Goal: Task Accomplishment & Management: Use online tool/utility

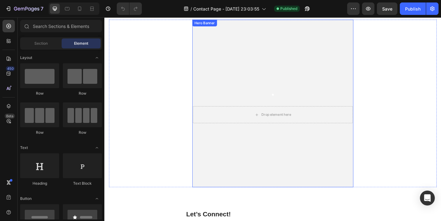
scroll to position [7, 0]
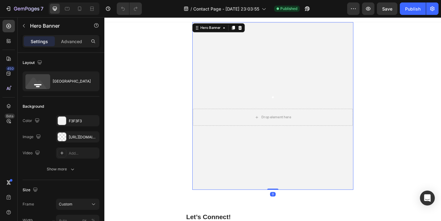
click at [244, 73] on div ". Heading Drop element here Row" at bounding box center [290, 114] width 177 height 183
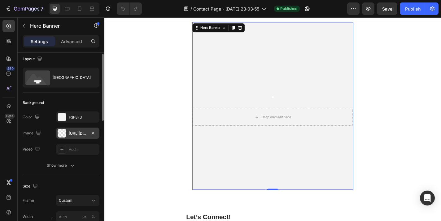
click at [69, 133] on div "[URL][DOMAIN_NAME]" at bounding box center [78, 133] width 18 height 6
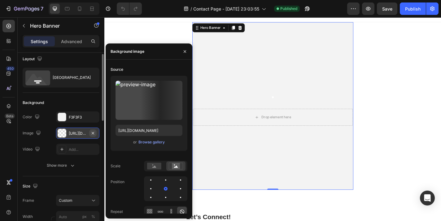
click at [92, 132] on icon "button" at bounding box center [93, 132] width 2 height 2
type input "100"
type input "Auto"
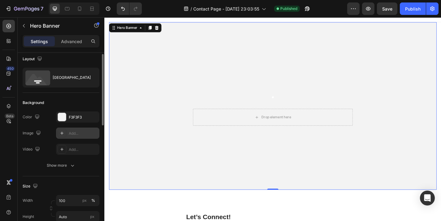
click at [74, 133] on div "Add..." at bounding box center [83, 133] width 29 height 6
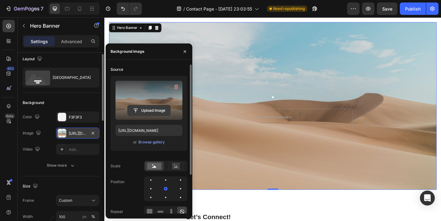
click at [153, 110] on input "file" at bounding box center [149, 110] width 43 height 11
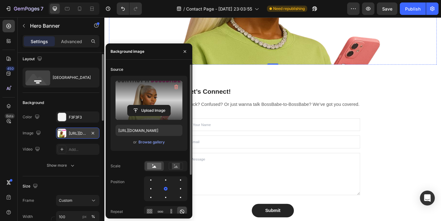
scroll to position [144, 0]
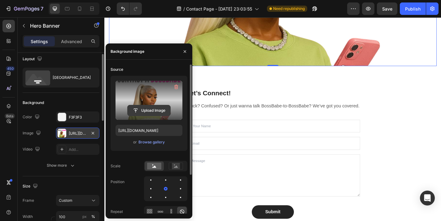
click at [149, 109] on input "file" at bounding box center [149, 110] width 43 height 11
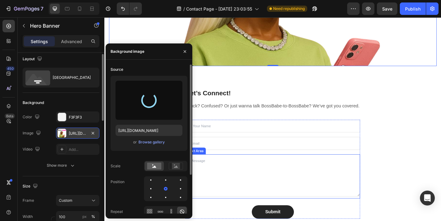
type input "https://cdn.shopify.com/s/files/1/0679/1987/2162/files/gempages_581433224014594…"
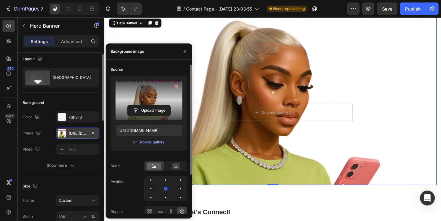
scroll to position [0, 0]
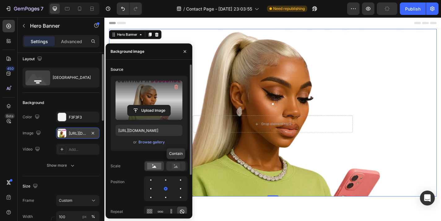
click at [177, 168] on rect at bounding box center [176, 166] width 8 height 6
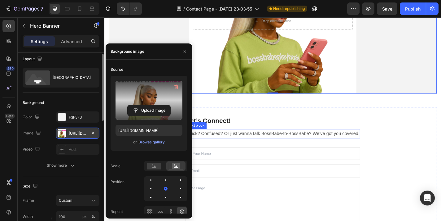
scroll to position [116, 0]
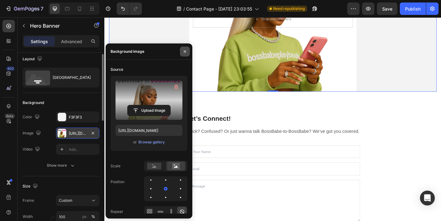
click at [185, 52] on icon "button" at bounding box center [185, 51] width 5 height 5
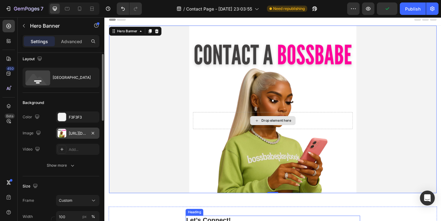
scroll to position [1, 0]
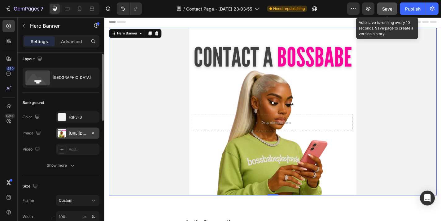
click at [392, 10] on span "Save" at bounding box center [387, 8] width 10 height 5
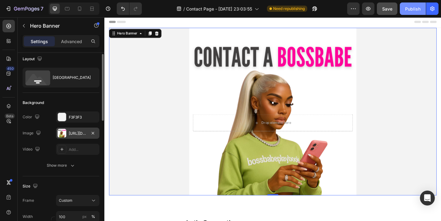
click at [408, 13] on button "Publish" at bounding box center [413, 8] width 26 height 12
click at [209, 75] on div ". Heading Drop element here Row" at bounding box center [290, 120] width 177 height 183
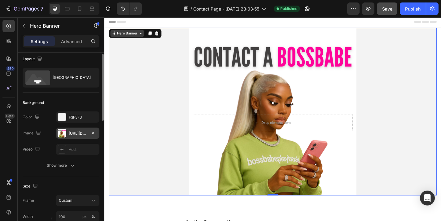
click at [142, 36] on icon at bounding box center [144, 35] width 5 height 5
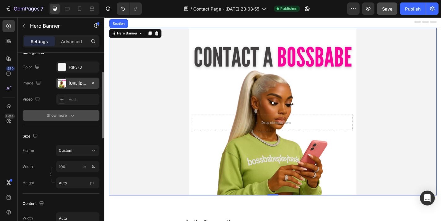
scroll to position [55, 0]
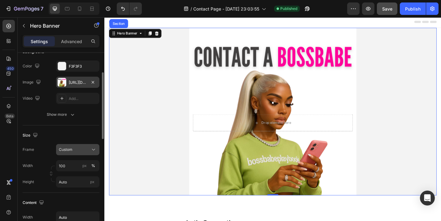
click at [79, 153] on button "Custom" at bounding box center [77, 149] width 43 height 11
click at [79, 152] on button "Custom" at bounding box center [77, 149] width 43 height 11
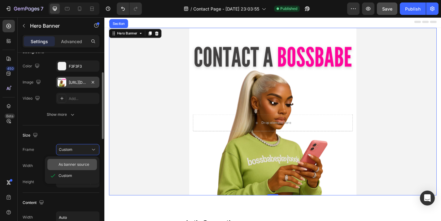
click at [80, 161] on div "As banner source" at bounding box center [72, 164] width 50 height 11
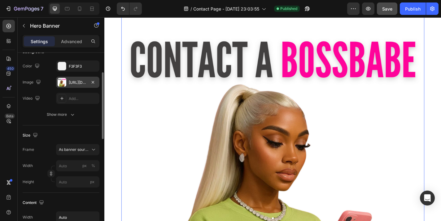
scroll to position [20, 0]
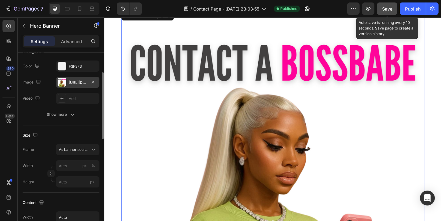
click at [393, 11] on button "Save" at bounding box center [387, 8] width 20 height 12
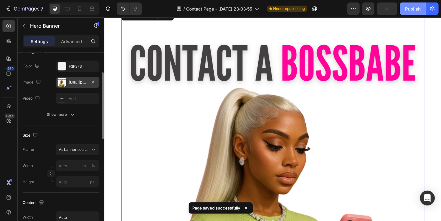
click at [408, 6] on div "Publish" at bounding box center [412, 9] width 15 height 7
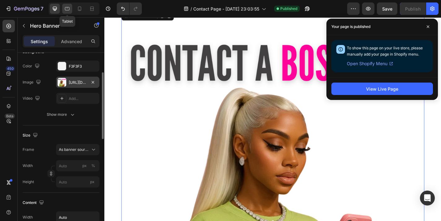
click at [68, 10] on icon at bounding box center [67, 8] width 5 height 3
type input "100"
type input "Auto"
type input "1200"
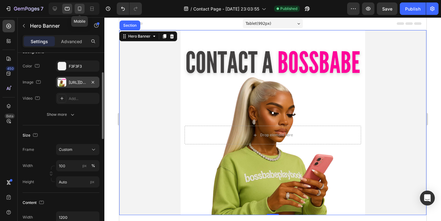
click at [78, 9] on icon at bounding box center [80, 9] width 6 height 6
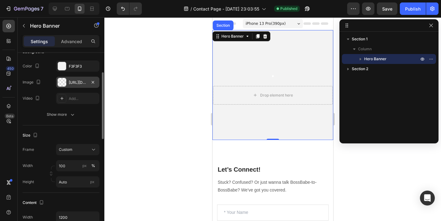
click at [62, 82] on div at bounding box center [62, 82] width 9 height 9
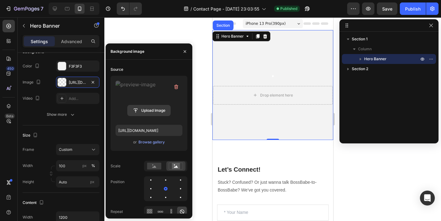
click at [142, 111] on input "file" at bounding box center [149, 110] width 43 height 11
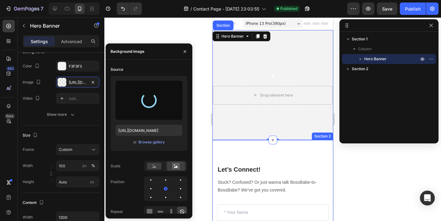
type input "https://cdn.shopify.com/s/files/1/0679/1987/2162/files/gempages_581433224014594…"
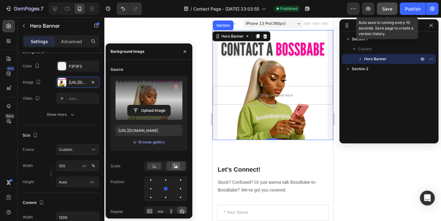
click at [393, 8] on button "Save" at bounding box center [387, 8] width 20 height 12
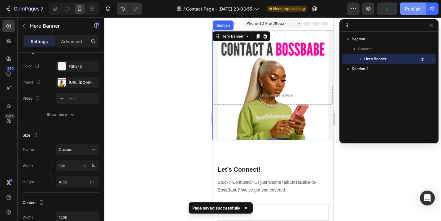
click at [412, 9] on div "Publish" at bounding box center [412, 9] width 15 height 7
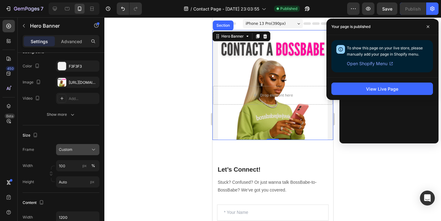
click at [70, 147] on span "Custom" at bounding box center [66, 150] width 14 height 6
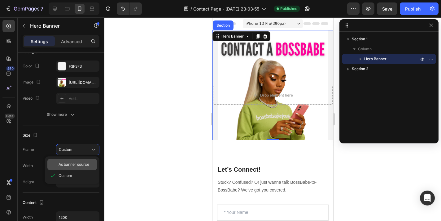
click at [68, 165] on span "As banner source" at bounding box center [74, 164] width 31 height 6
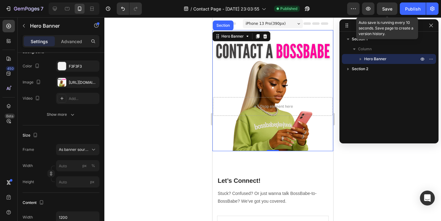
click at [390, 9] on span "Save" at bounding box center [387, 8] width 10 height 5
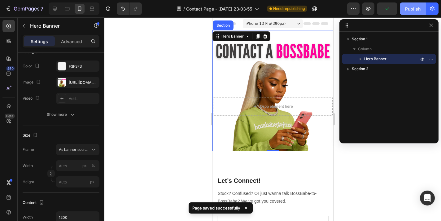
click at [406, 9] on div "Publish" at bounding box center [412, 9] width 15 height 7
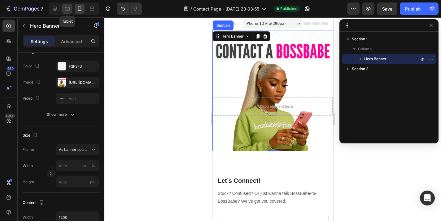
click at [67, 9] on icon at bounding box center [67, 9] width 6 height 6
type input "100"
type input "Auto"
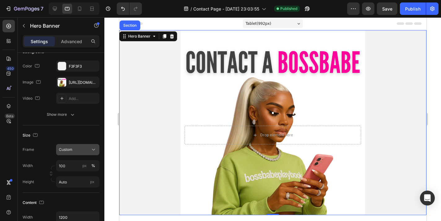
click at [80, 148] on div "Custom" at bounding box center [74, 150] width 30 height 6
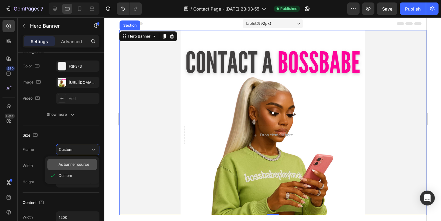
click at [73, 160] on div "As banner source" at bounding box center [72, 164] width 50 height 11
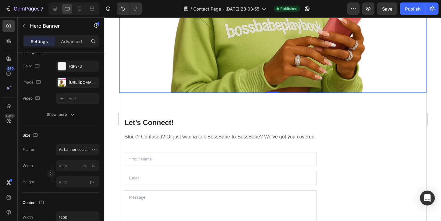
scroll to position [247, 0]
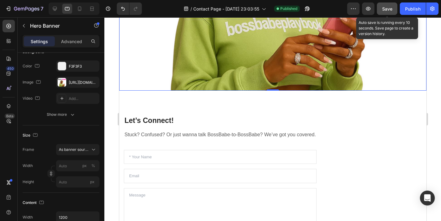
click at [393, 13] on button "Save" at bounding box center [387, 8] width 20 height 12
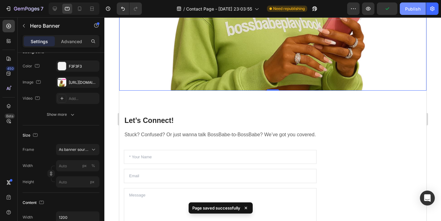
click at [408, 11] on div "Publish" at bounding box center [412, 9] width 15 height 7
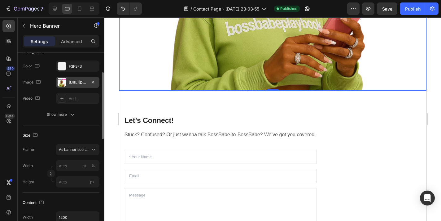
click at [61, 83] on div at bounding box center [62, 82] width 9 height 9
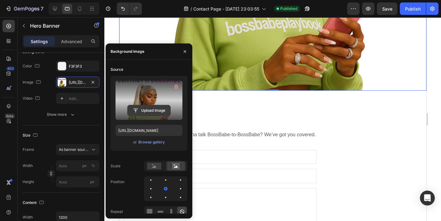
click at [148, 110] on input "file" at bounding box center [149, 110] width 43 height 11
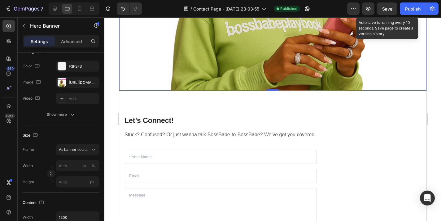
click at [385, 9] on span "Save" at bounding box center [387, 8] width 10 height 5
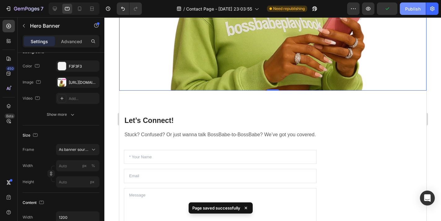
click at [408, 11] on div "Publish" at bounding box center [412, 9] width 15 height 7
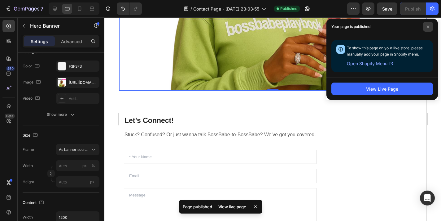
click at [430, 27] on span at bounding box center [428, 27] width 10 height 10
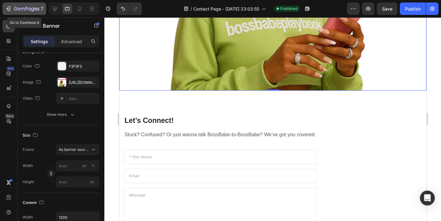
click at [21, 6] on div "7" at bounding box center [28, 8] width 29 height 7
